Goal: Task Accomplishment & Management: Complete application form

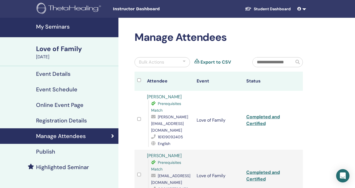
click at [62, 27] on h4 "My Seminars" at bounding box center [75, 26] width 79 height 7
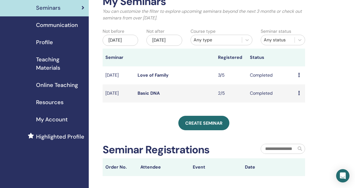
scroll to position [49, 0]
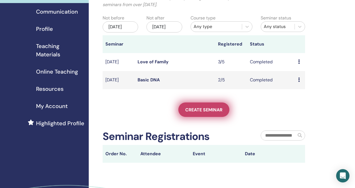
click at [202, 117] on link "Create seminar" at bounding box center [203, 109] width 51 height 14
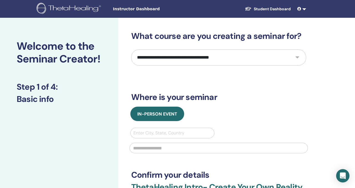
click at [179, 55] on select "**********" at bounding box center [218, 57] width 175 height 16
select select "*"
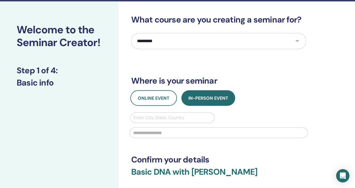
scroll to position [21, 0]
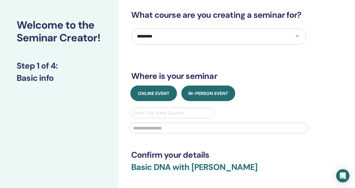
click at [166, 93] on span "Online Event" at bounding box center [154, 93] width 32 height 6
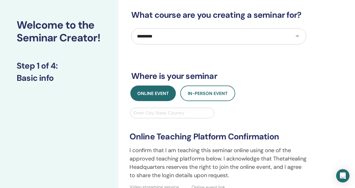
click at [174, 109] on div at bounding box center [172, 113] width 78 height 8
type input "*****"
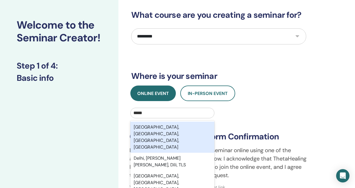
click at [155, 124] on div "Delhi, New Delhi, Delhi, IND" at bounding box center [172, 136] width 84 height 31
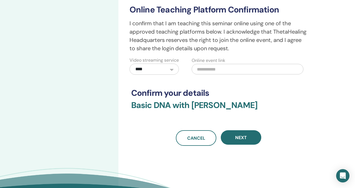
scroll to position [160, 0]
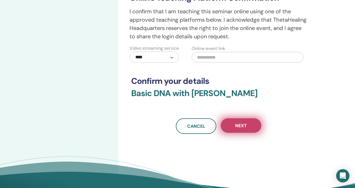
click at [240, 126] on button "Next" at bounding box center [241, 125] width 40 height 14
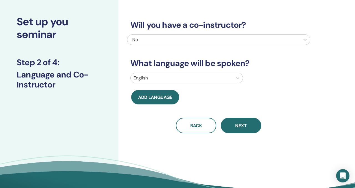
scroll to position [23, 0]
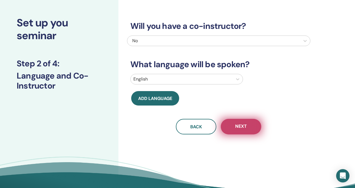
click at [236, 127] on span "Next" at bounding box center [241, 126] width 12 height 7
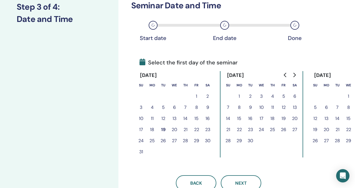
scroll to position [81, 0]
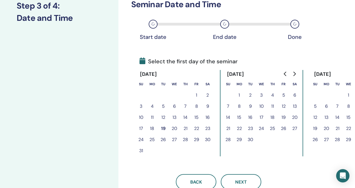
click at [142, 140] on button "24" at bounding box center [141, 139] width 11 height 11
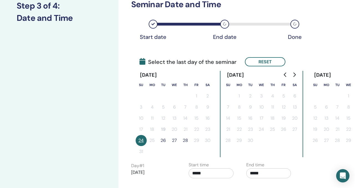
click at [163, 140] on button "26" at bounding box center [163, 140] width 11 height 11
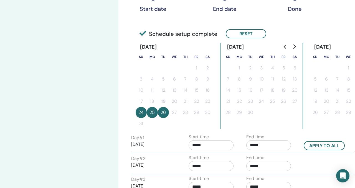
scroll to position [126, 0]
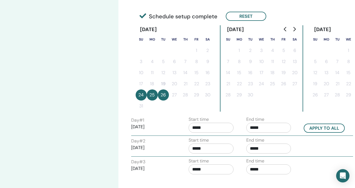
click at [217, 124] on input "*****" at bounding box center [210, 128] width 45 height 10
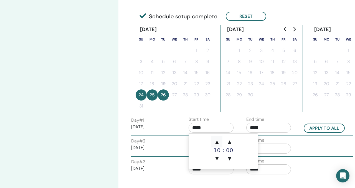
click at [220, 141] on span "▲" at bounding box center [216, 141] width 11 height 11
click at [231, 141] on span "▲" at bounding box center [229, 141] width 11 height 11
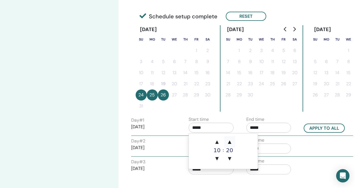
click at [231, 141] on span "▲" at bounding box center [229, 141] width 11 height 11
type input "*****"
click at [253, 126] on input "*****" at bounding box center [268, 128] width 45 height 10
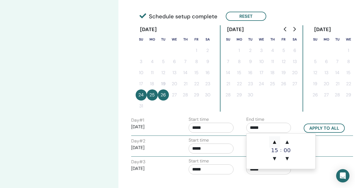
click at [274, 142] on span "▲" at bounding box center [274, 141] width 11 height 11
click at [285, 143] on span "▲" at bounding box center [286, 141] width 11 height 11
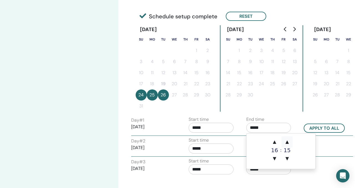
type input "*****"
click at [321, 125] on button "Apply to all" at bounding box center [323, 127] width 41 height 9
type input "*****"
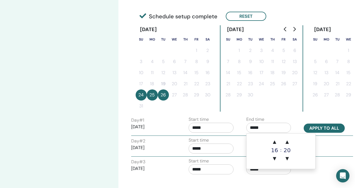
type input "*****"
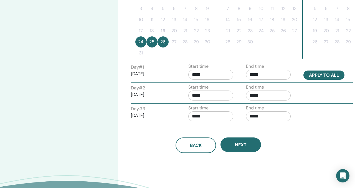
scroll to position [183, 0]
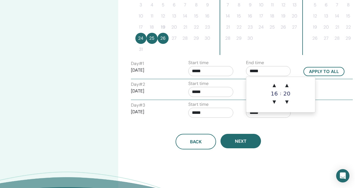
click at [266, 68] on input "*****" at bounding box center [268, 71] width 45 height 10
click at [288, 86] on span "▲" at bounding box center [286, 85] width 11 height 11
type input "*****"
click at [303, 81] on td "▲ 16 ▼ : ▲ 30 ▼" at bounding box center [280, 94] width 69 height 35
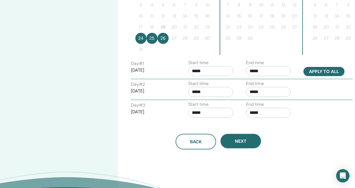
click at [312, 73] on button "Apply to all" at bounding box center [323, 71] width 41 height 9
type input "*****"
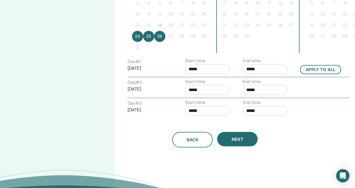
scroll to position [186, 4]
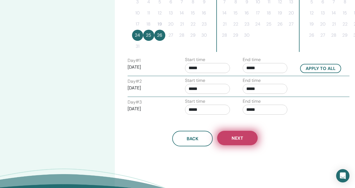
click at [251, 136] on button "Next" at bounding box center [237, 138] width 40 height 14
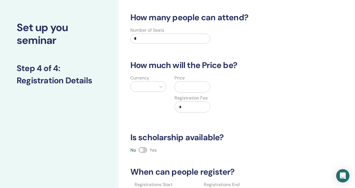
scroll to position [11, 0]
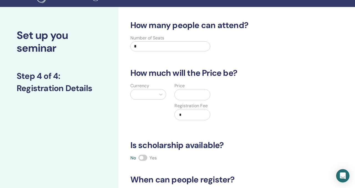
click at [165, 45] on input "*" at bounding box center [170, 46] width 80 height 10
type input "**"
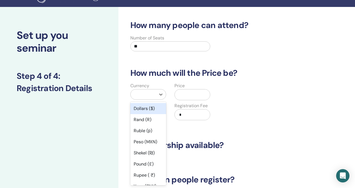
click at [146, 98] on div at bounding box center [143, 94] width 25 height 10
type input "*"
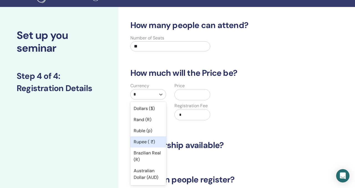
click at [154, 144] on div "Rupee ( ₹)" at bounding box center [148, 141] width 36 height 11
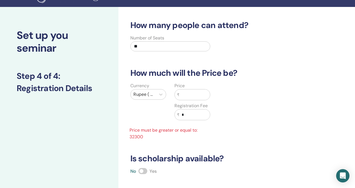
click at [187, 93] on input "text" at bounding box center [194, 94] width 30 height 11
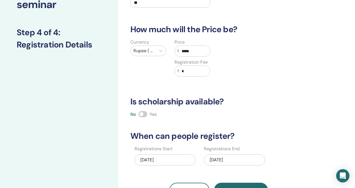
scroll to position [70, 0]
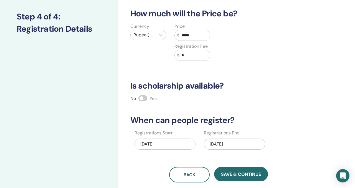
type input "*****"
click at [195, 55] on input "*" at bounding box center [194, 55] width 30 height 11
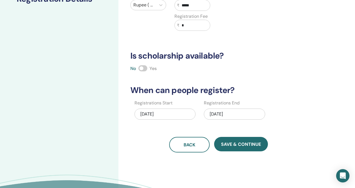
scroll to position [108, 0]
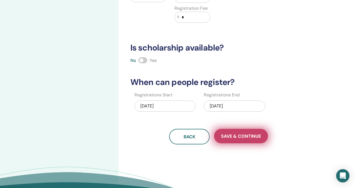
type input "*"
click at [237, 133] on span "Save & Continue" at bounding box center [241, 136] width 40 height 6
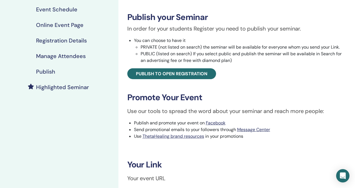
scroll to position [81, 0]
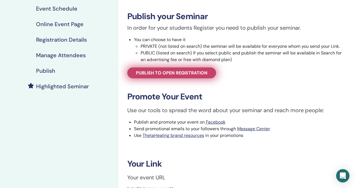
click at [193, 72] on span "Publish to open registration" at bounding box center [172, 73] width 72 height 6
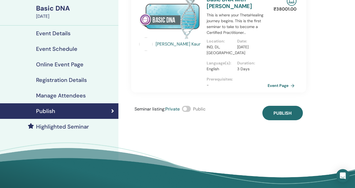
scroll to position [27, 0]
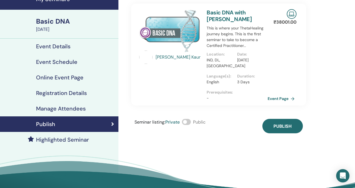
click at [70, 95] on h4 "Registration Details" at bounding box center [61, 93] width 51 height 7
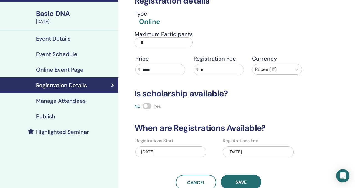
scroll to position [35, 0]
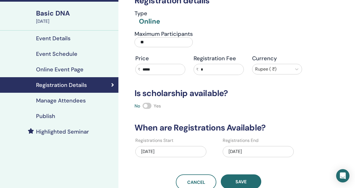
click at [163, 153] on div "[DATE]" at bounding box center [170, 151] width 71 height 11
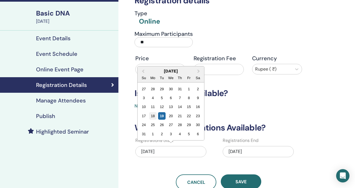
click at [155, 118] on div "18" at bounding box center [152, 115] width 7 height 7
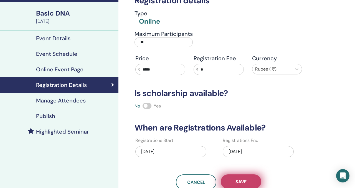
click at [231, 183] on button "Save" at bounding box center [241, 181] width 40 height 14
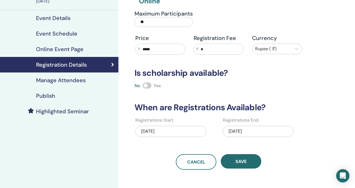
scroll to position [61, 0]
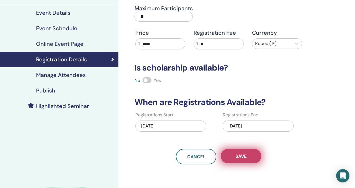
click at [234, 157] on button "Save" at bounding box center [241, 156] width 40 height 14
click at [240, 160] on button "Save" at bounding box center [241, 156] width 40 height 14
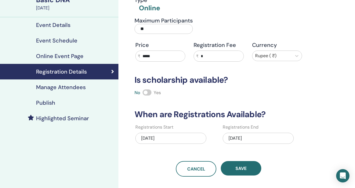
scroll to position [64, 0]
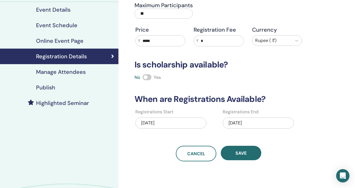
click at [71, 67] on link "Manage Attendees" at bounding box center [59, 72] width 118 height 16
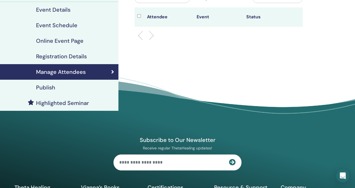
click at [68, 84] on div "Publish" at bounding box center [58, 87] width 109 height 7
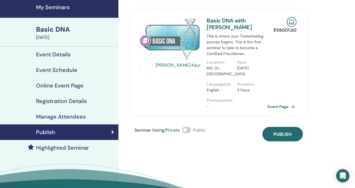
scroll to position [3, 0]
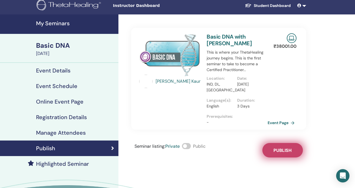
click at [285, 147] on span "Publish" at bounding box center [282, 150] width 18 height 6
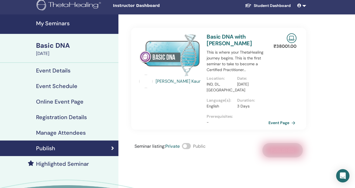
click at [276, 124] on link "Event Page" at bounding box center [282, 122] width 29 height 8
